Goal: Find specific page/section: Find specific page/section

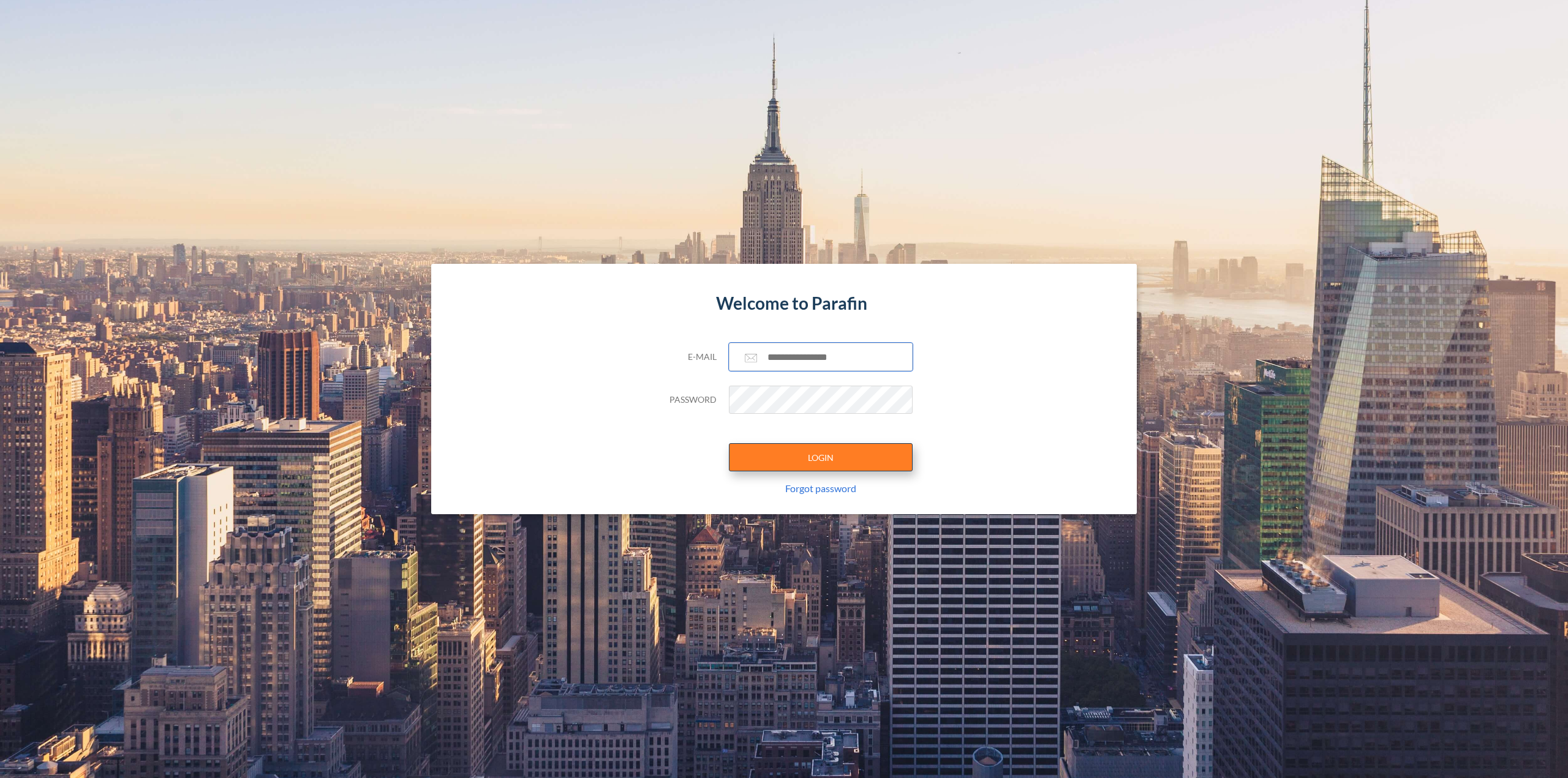
type input "**********"
click at [837, 464] on button "LOGIN" at bounding box center [820, 457] width 184 height 28
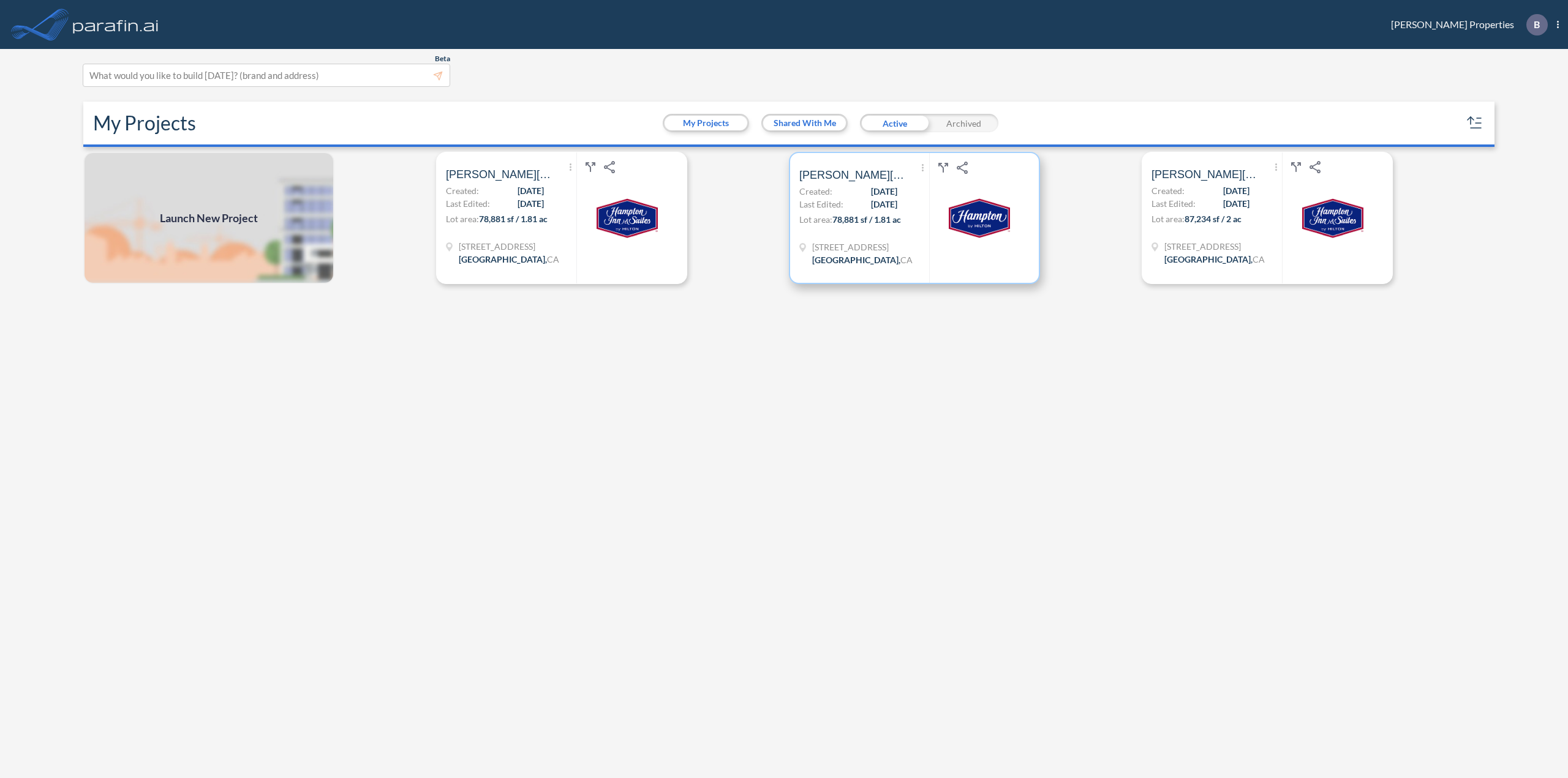
click at [963, 256] on div at bounding box center [979, 218] width 100 height 130
